Goal: Check status: Check status

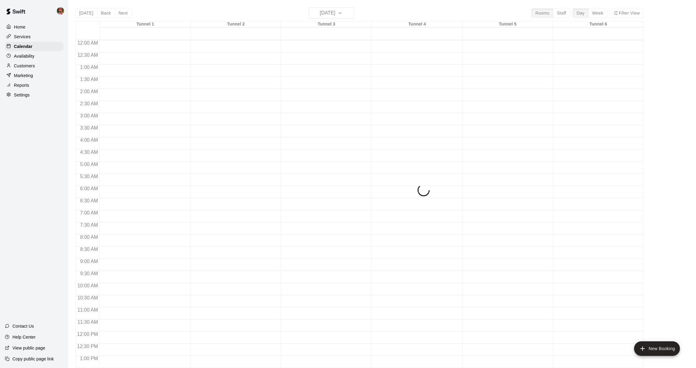
scroll to position [188, 0]
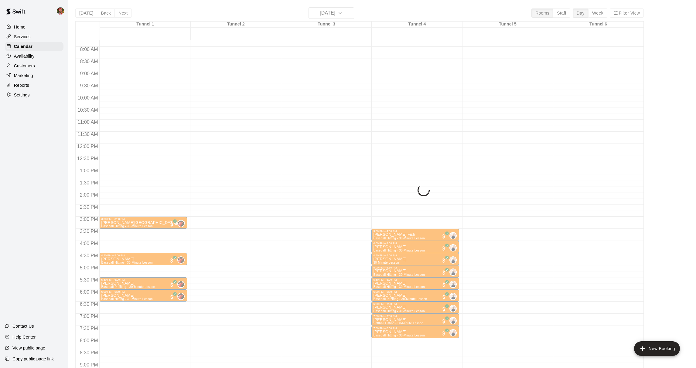
click at [82, 11] on div "Today Back Next Tuesday Oct 14 Rooms Staff Day Week Filter View Tunnel 1 14 Tue…" at bounding box center [359, 191] width 568 height 368
click at [83, 12] on div "Today Back Next Tuesday Oct 14 Rooms Staff Day Week Filter View Tunnel 1 14 Tue…" at bounding box center [359, 191] width 568 height 368
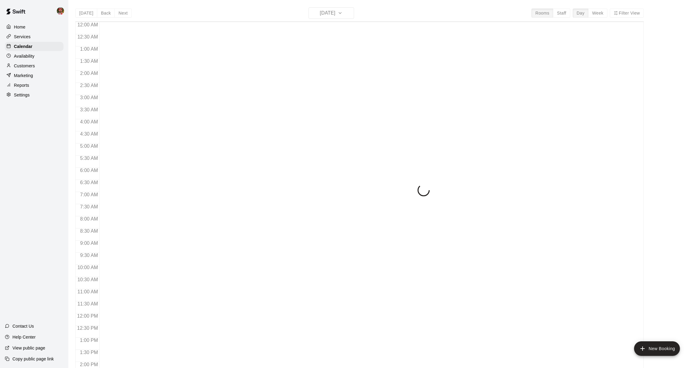
scroll to position [230, 0]
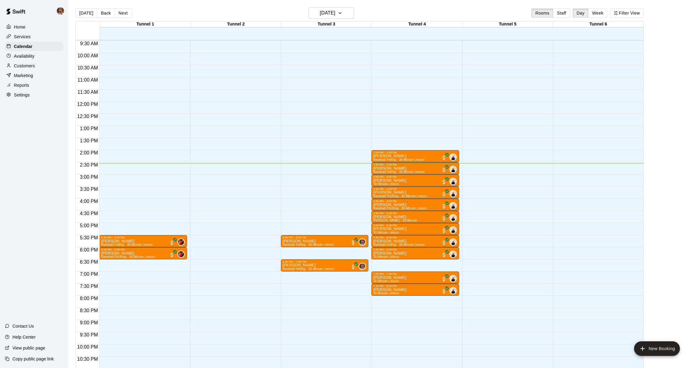
click at [119, 14] on button "Next" at bounding box center [122, 12] width 17 height 9
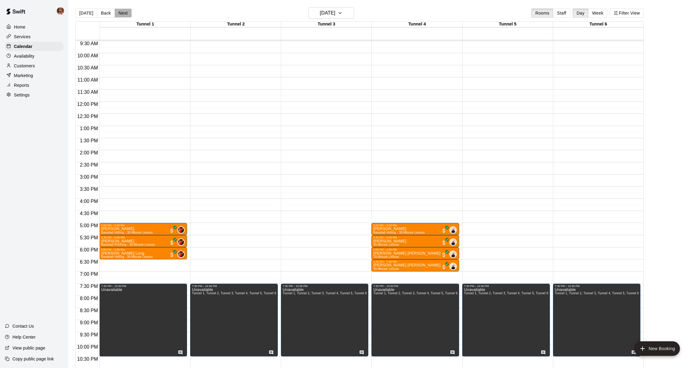
click at [120, 14] on button "Next" at bounding box center [122, 12] width 17 height 9
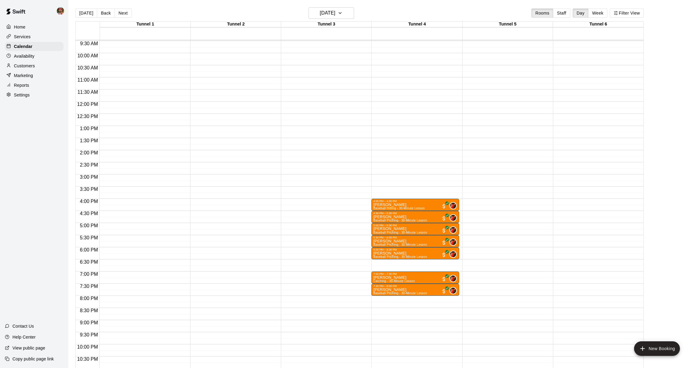
click at [120, 14] on button "Next" at bounding box center [122, 12] width 17 height 9
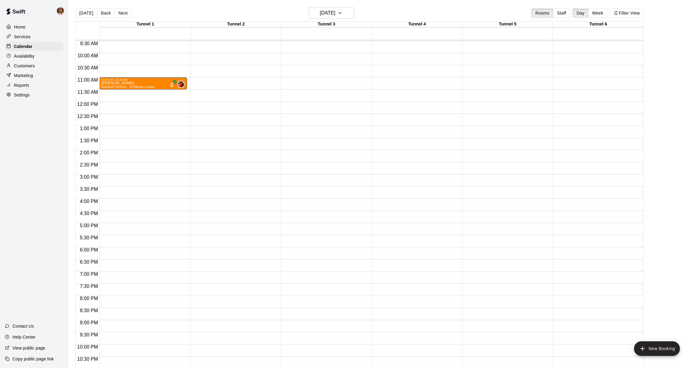
click at [120, 14] on button "Next" at bounding box center [122, 12] width 17 height 9
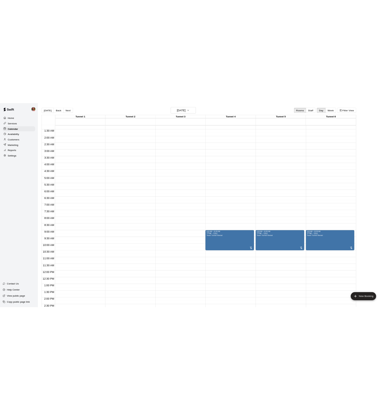
scroll to position [30, 0]
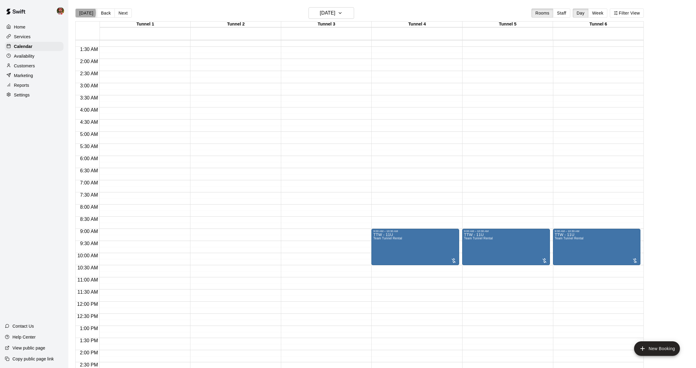
click at [82, 13] on button "[DATE]" at bounding box center [86, 12] width 22 height 9
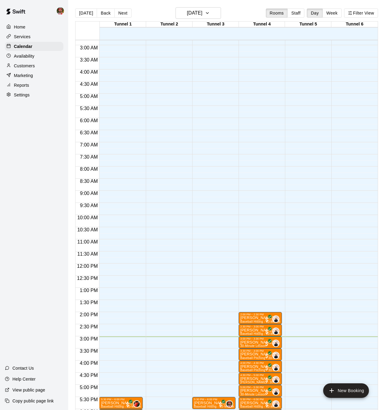
scroll to position [80, 0]
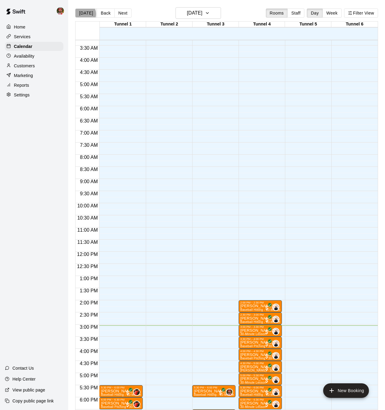
click at [84, 14] on button "[DATE]" at bounding box center [86, 12] width 22 height 9
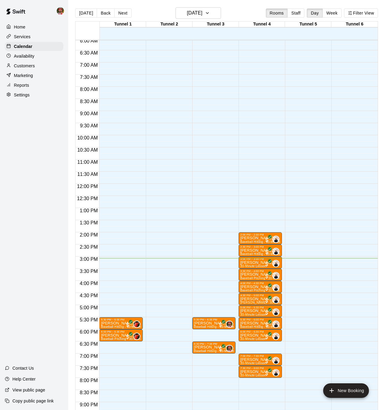
scroll to position [150, 0]
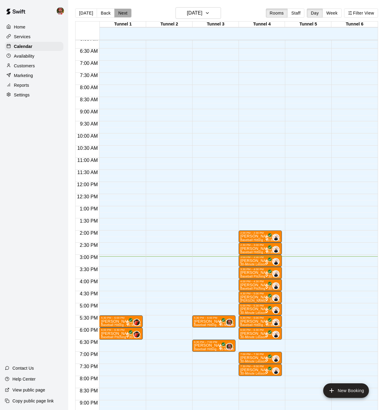
click at [118, 12] on button "Next" at bounding box center [122, 12] width 17 height 9
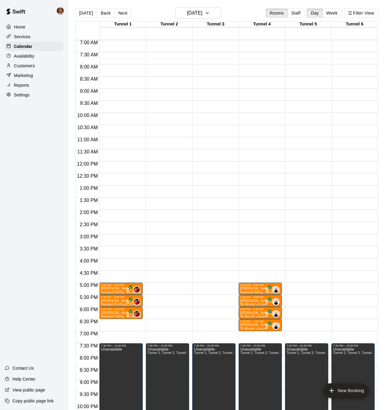
scroll to position [172, 0]
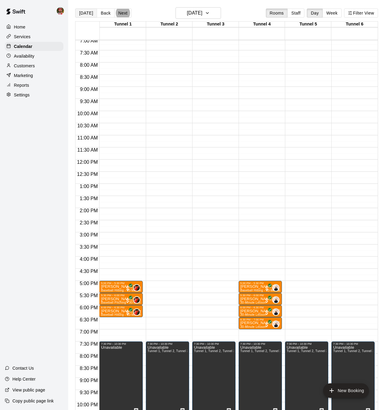
click at [87, 13] on button "[DATE]" at bounding box center [86, 12] width 22 height 9
